Goal: Information Seeking & Learning: Check status

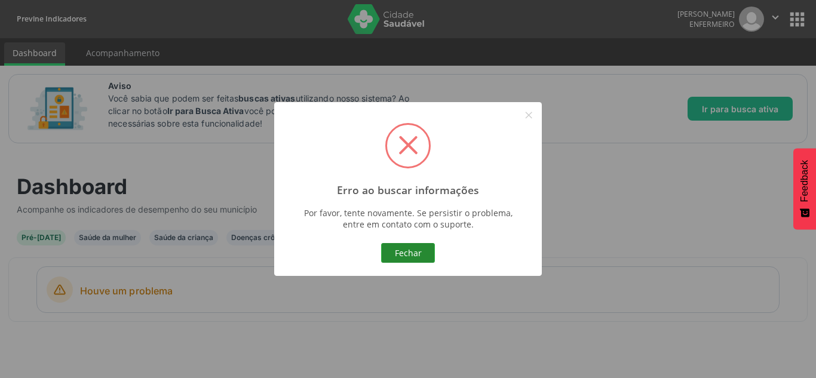
click at [416, 247] on button "Fechar" at bounding box center [408, 253] width 54 height 20
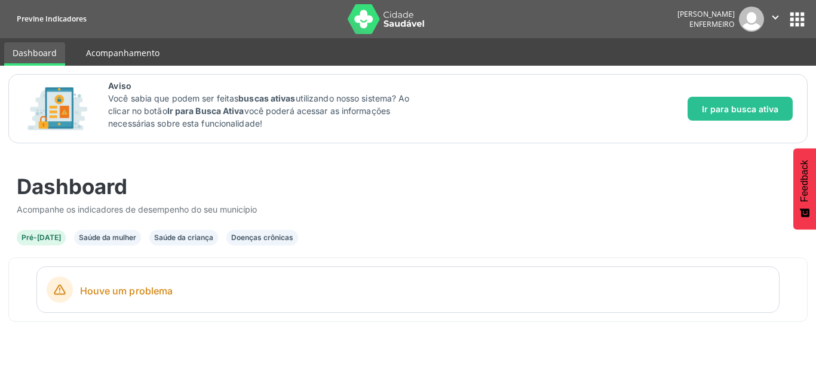
click at [139, 52] on link "Acompanhamento" at bounding box center [123, 52] width 90 height 21
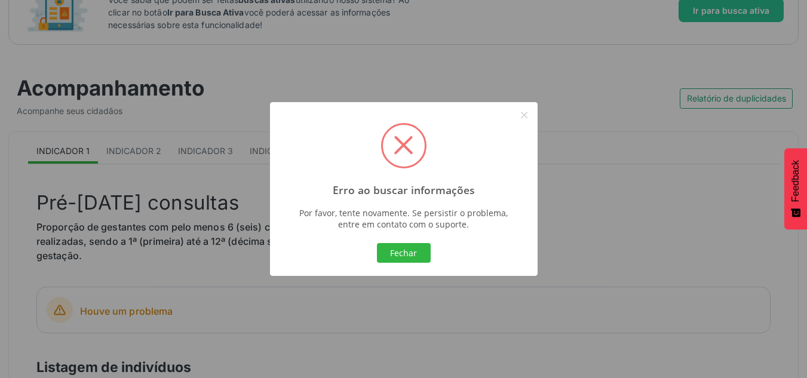
scroll to position [119, 0]
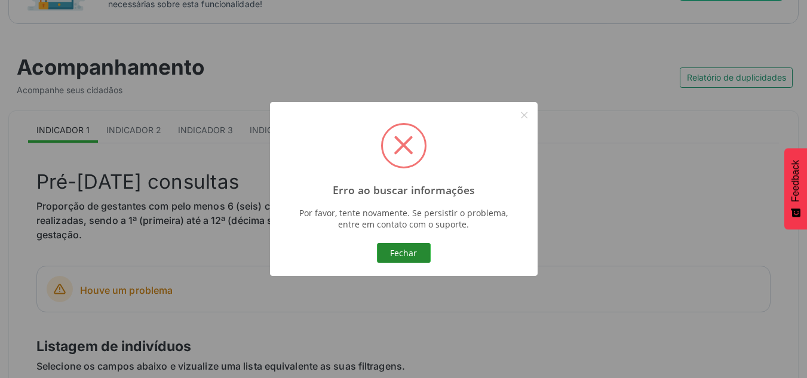
click at [404, 249] on button "Fechar" at bounding box center [404, 253] width 54 height 20
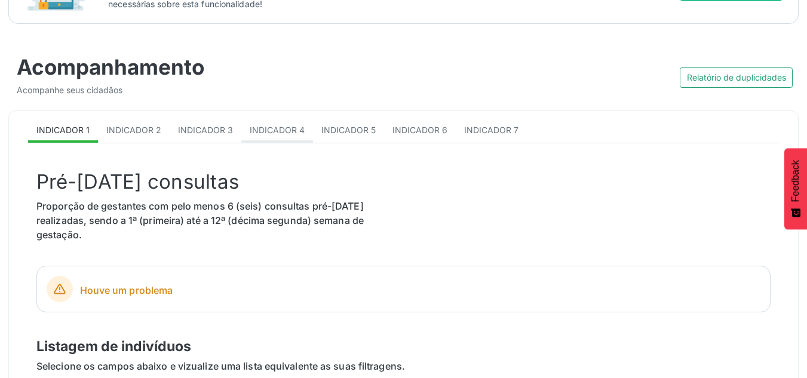
click at [278, 129] on span "Indicador 4" at bounding box center [277, 130] width 55 height 10
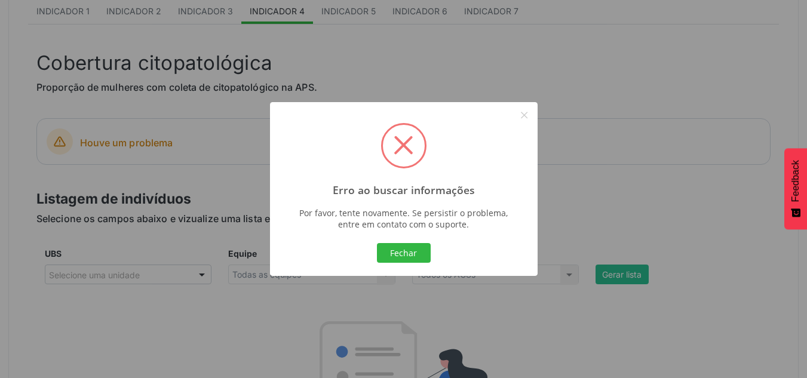
scroll to position [239, 0]
click at [412, 259] on button "Fechar" at bounding box center [404, 253] width 54 height 20
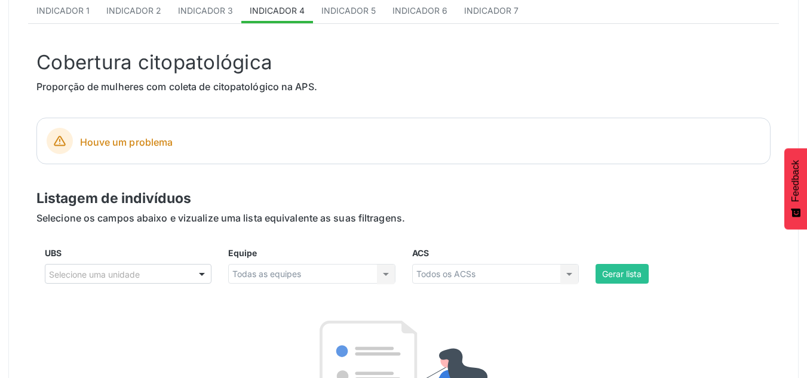
click at [197, 273] on div at bounding box center [202, 275] width 18 height 20
click at [196, 277] on div at bounding box center [202, 275] width 18 height 20
click at [198, 276] on div at bounding box center [202, 275] width 18 height 20
click at [388, 273] on div "Todas as equipes Todas as equipes Nenhum resultado encontrado para: " " Não há …" at bounding box center [311, 274] width 167 height 20
